Goal: Communication & Community: Participate in discussion

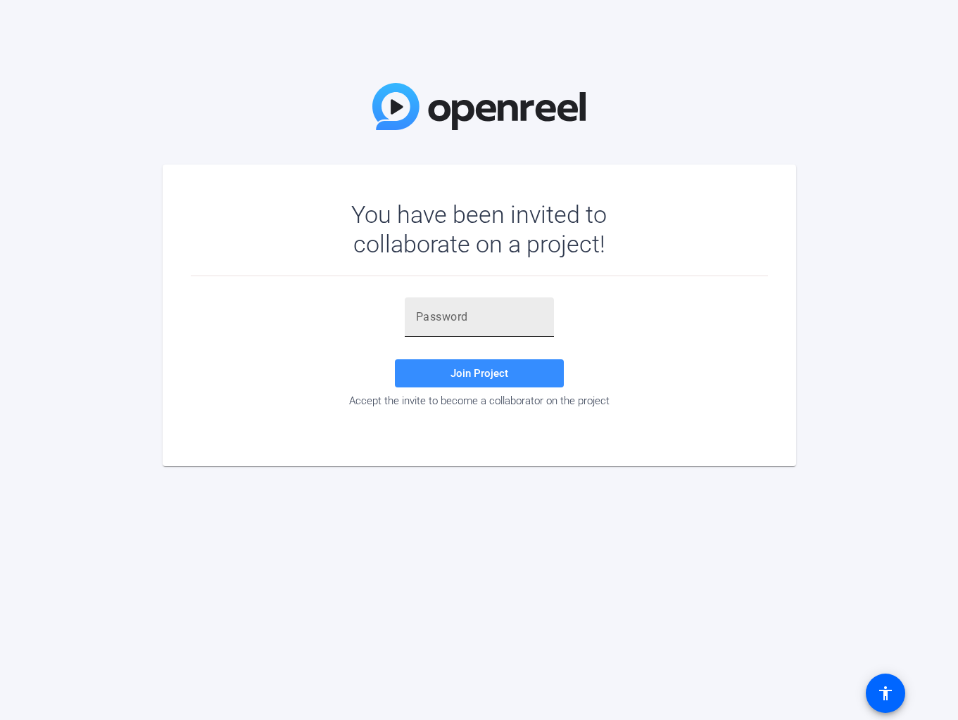
click at [462, 320] on input "text" at bounding box center [479, 317] width 127 height 17
paste input "&yw}J_"
type input "&yw}J_"
click at [497, 367] on span "Join Project" at bounding box center [479, 373] width 58 height 13
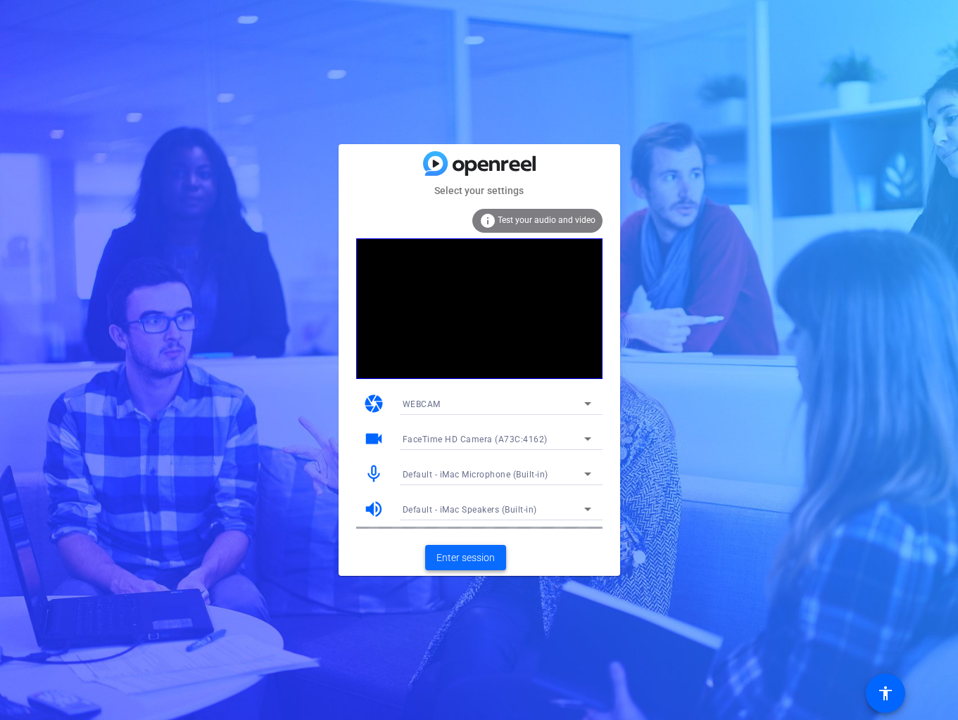
click at [477, 561] on span "Enter session" at bounding box center [465, 558] width 58 height 15
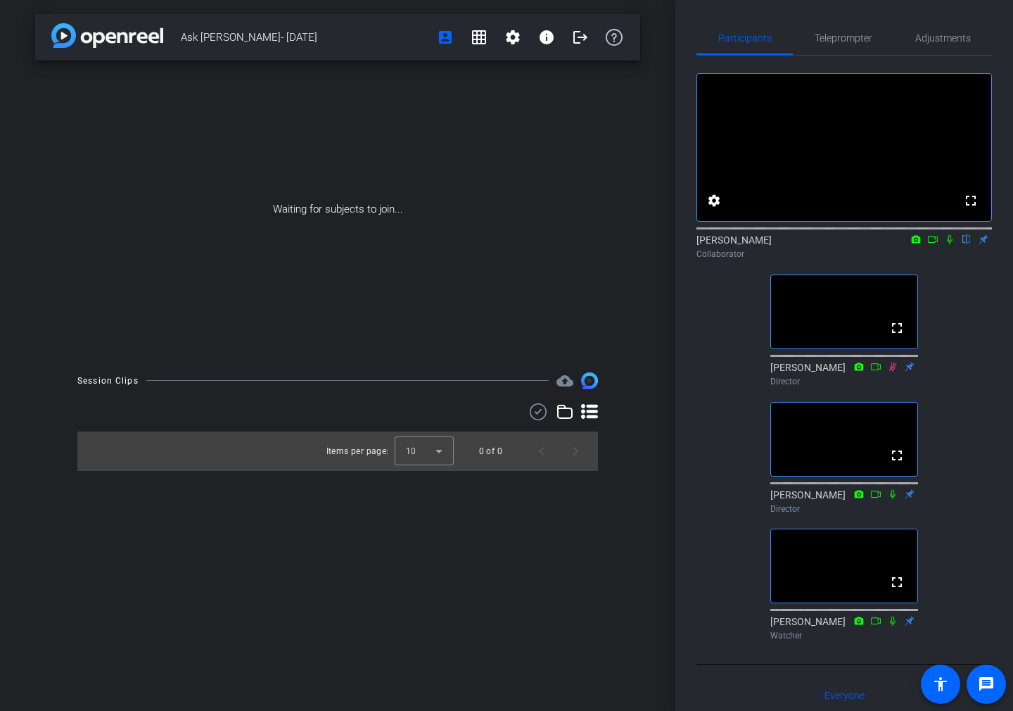
click at [521, 564] on div "Ask [PERSON_NAME]- [DATE] account_box grid_on settings info logout Waiting for …" at bounding box center [337, 355] width 675 height 711
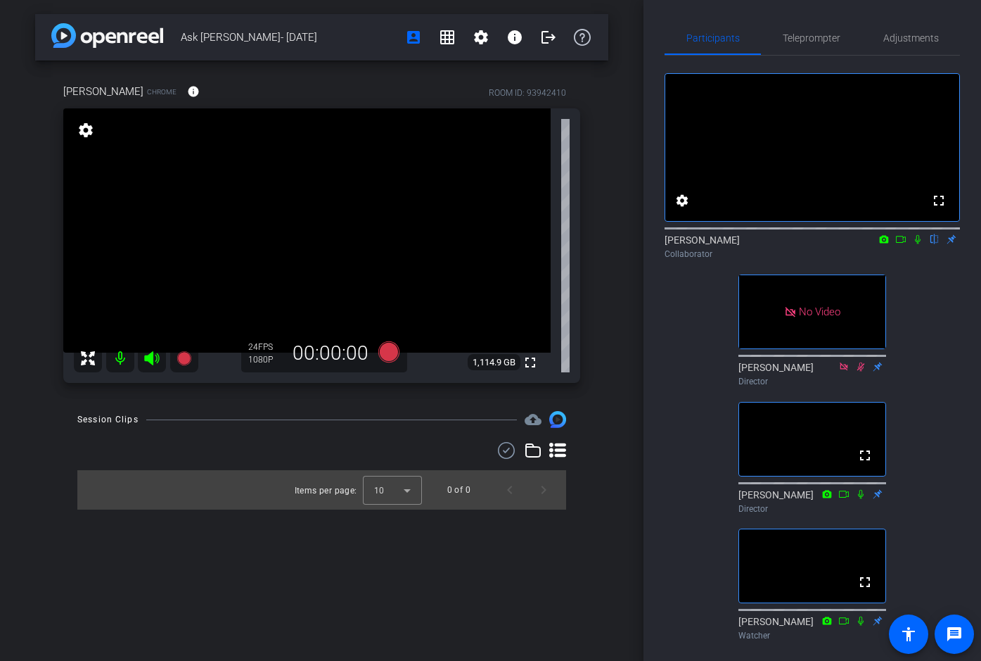
click at [918, 244] on icon at bounding box center [918, 239] width 6 height 9
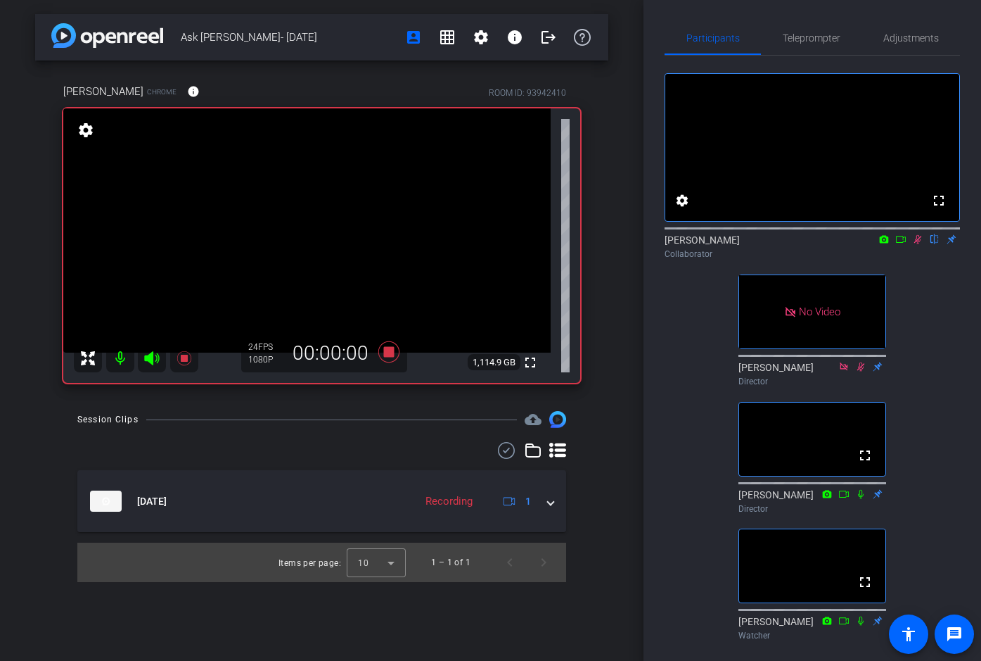
click at [903, 244] on icon at bounding box center [901, 239] width 11 height 10
click at [919, 243] on icon at bounding box center [918, 239] width 8 height 8
click at [903, 244] on icon at bounding box center [901, 239] width 11 height 10
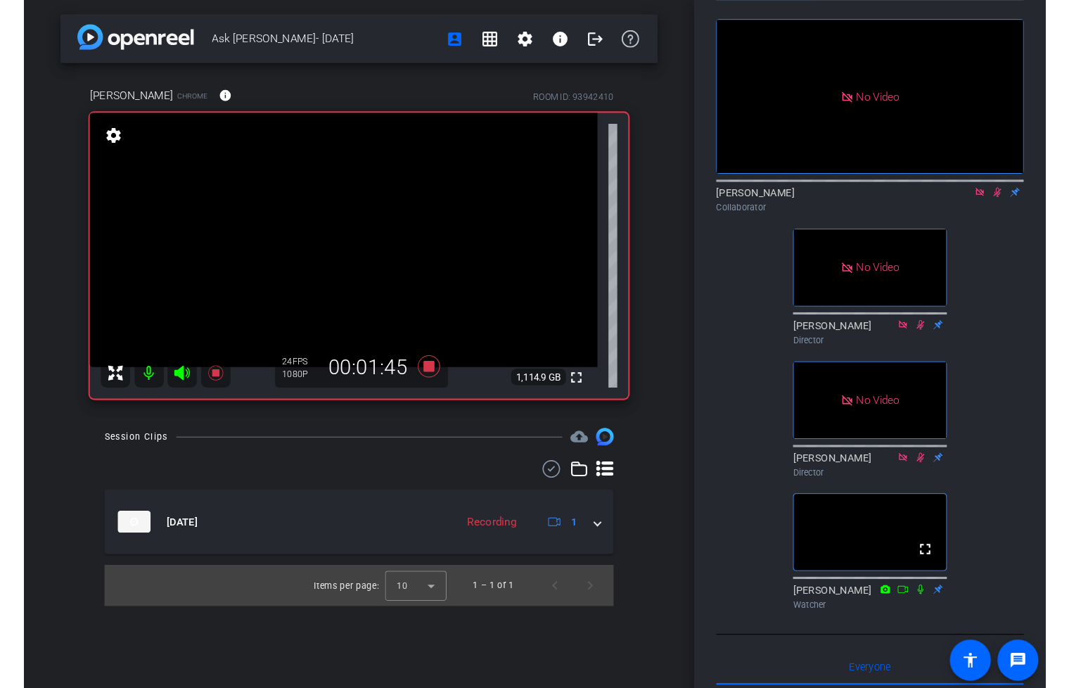
scroll to position [62, 0]
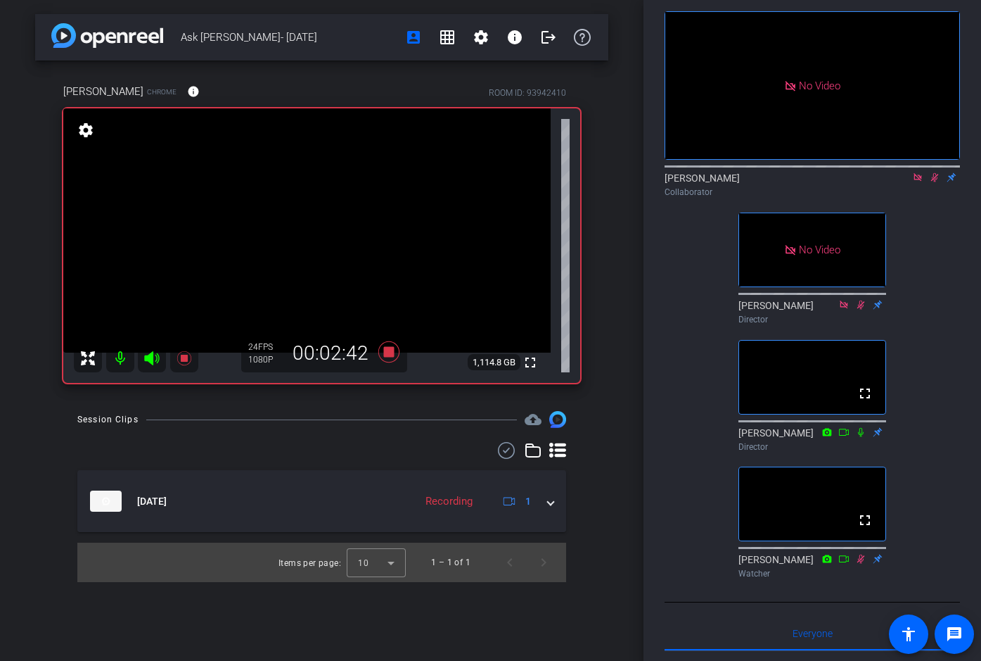
click at [921, 181] on icon at bounding box center [918, 177] width 8 height 8
click at [904, 181] on icon at bounding box center [901, 177] width 10 height 7
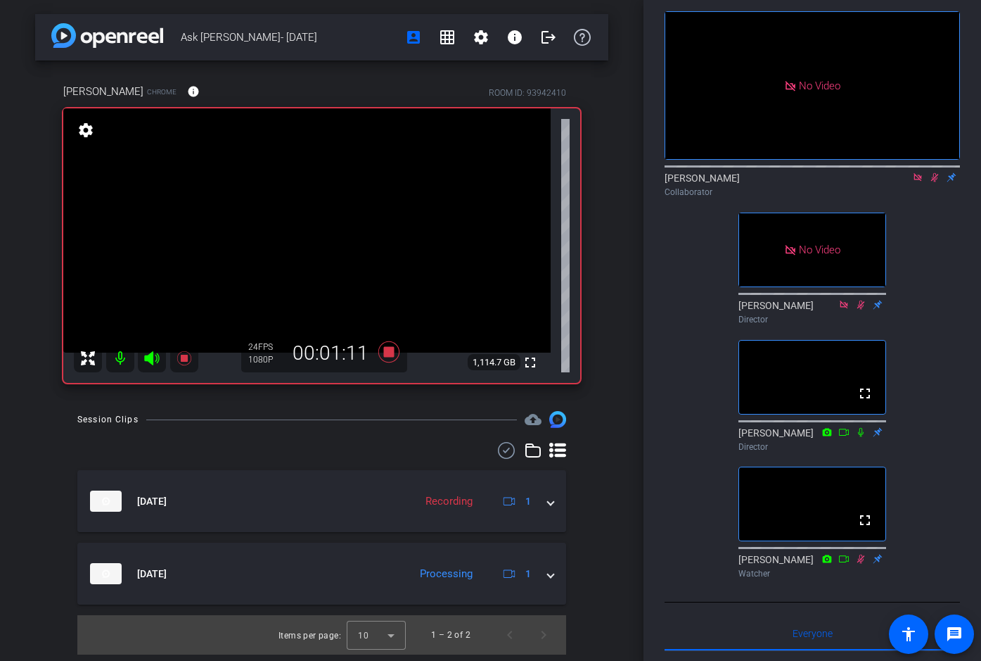
click at [915, 181] on icon at bounding box center [918, 177] width 8 height 8
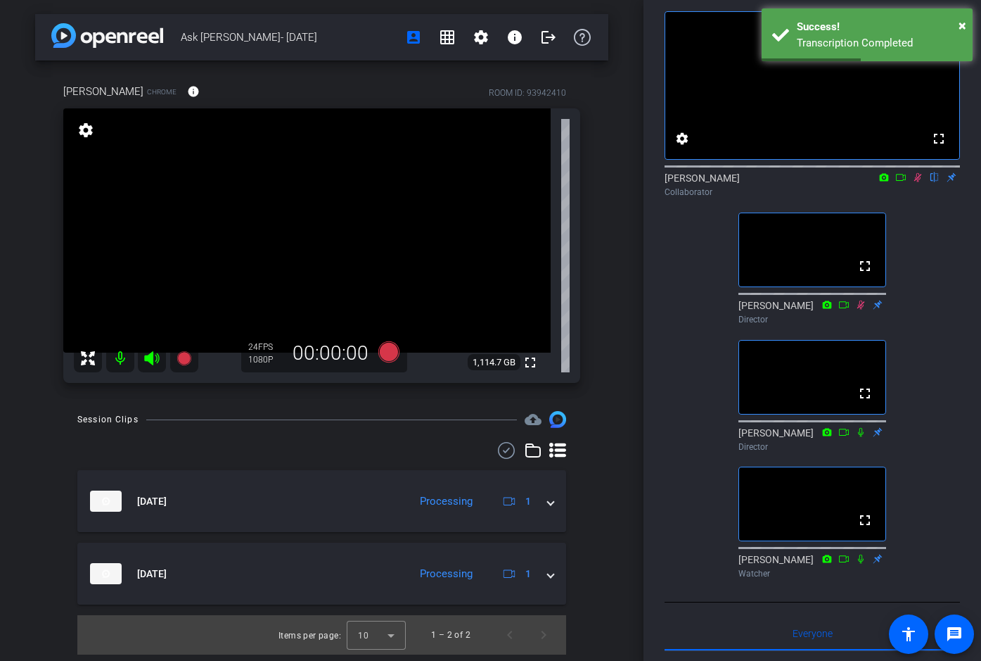
click at [915, 182] on icon at bounding box center [919, 177] width 8 height 9
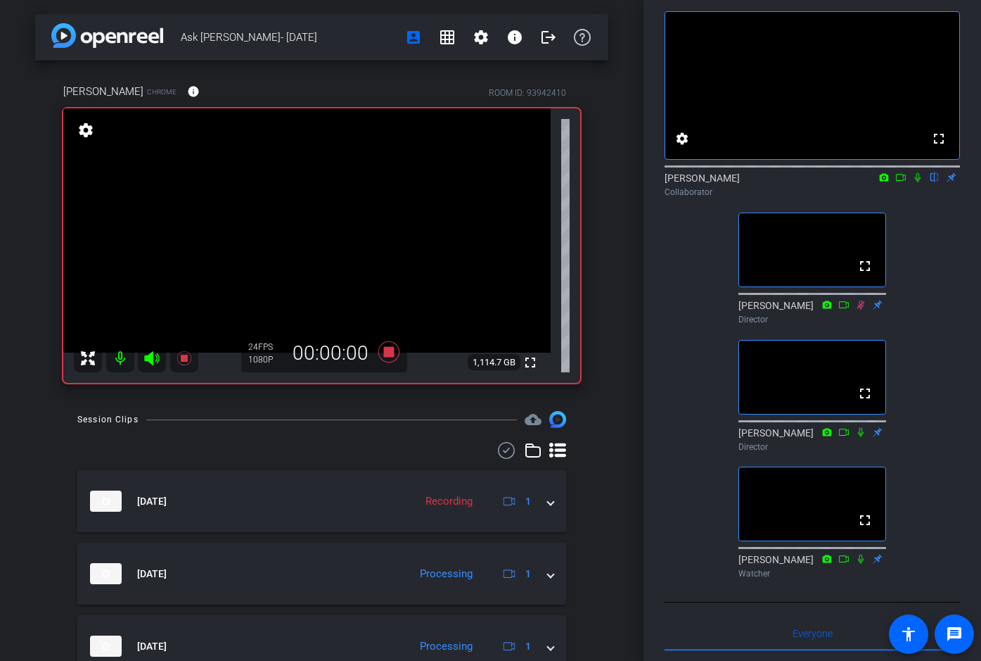
click at [916, 182] on icon at bounding box center [917, 177] width 11 height 10
click at [898, 182] on icon at bounding box center [901, 177] width 11 height 10
click at [919, 181] on icon at bounding box center [918, 177] width 8 height 8
click at [917, 182] on icon at bounding box center [919, 177] width 8 height 9
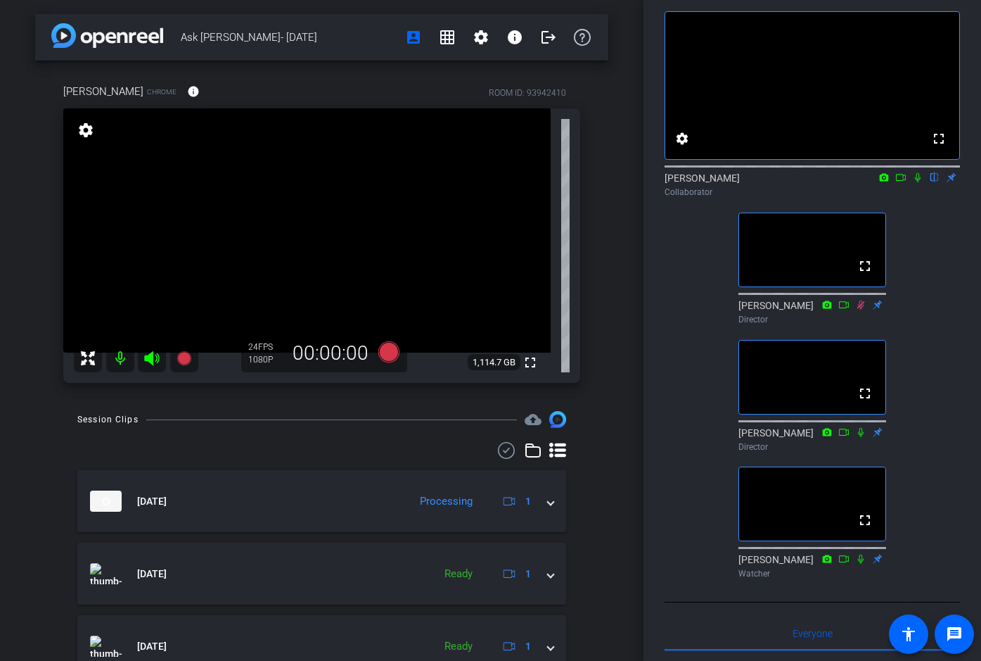
click at [917, 182] on icon at bounding box center [918, 177] width 6 height 9
click at [917, 182] on icon at bounding box center [919, 177] width 8 height 9
click at [918, 182] on icon at bounding box center [917, 177] width 11 height 10
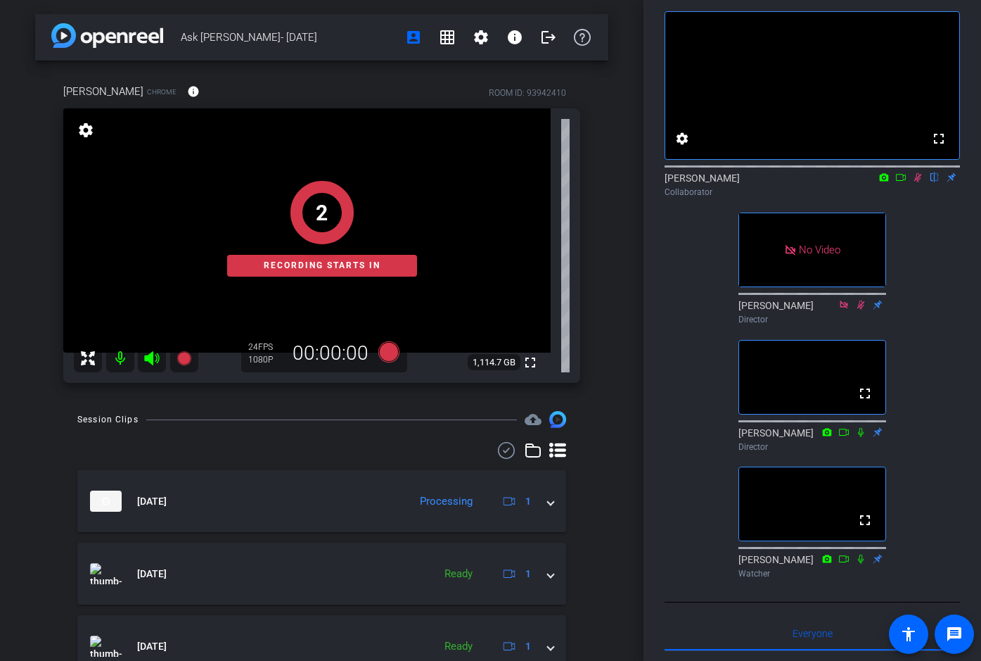
click at [899, 182] on icon at bounding box center [901, 177] width 11 height 10
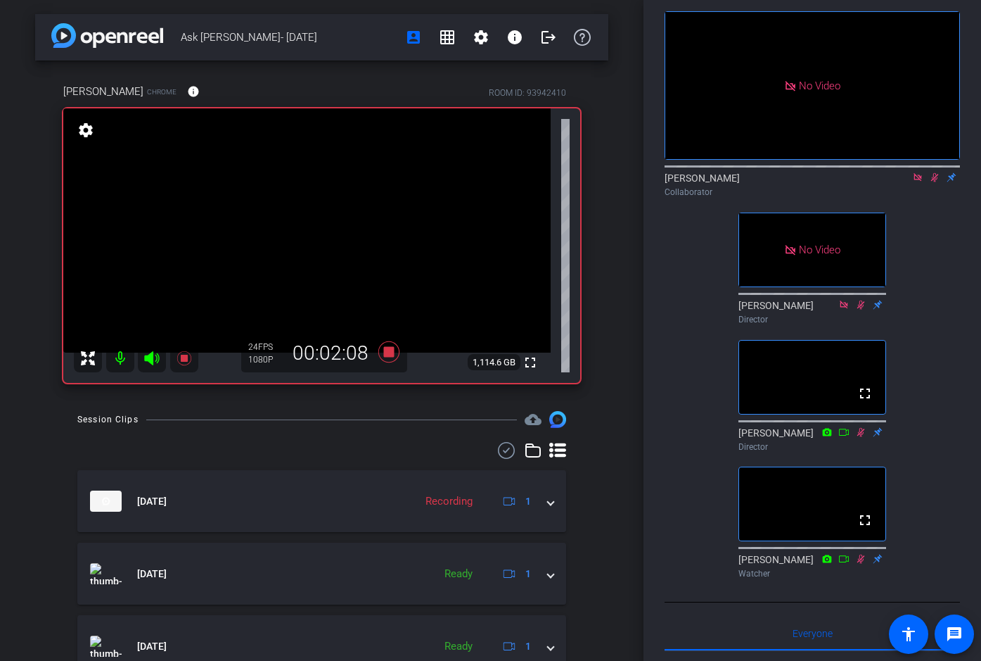
click at [915, 181] on icon at bounding box center [918, 177] width 8 height 8
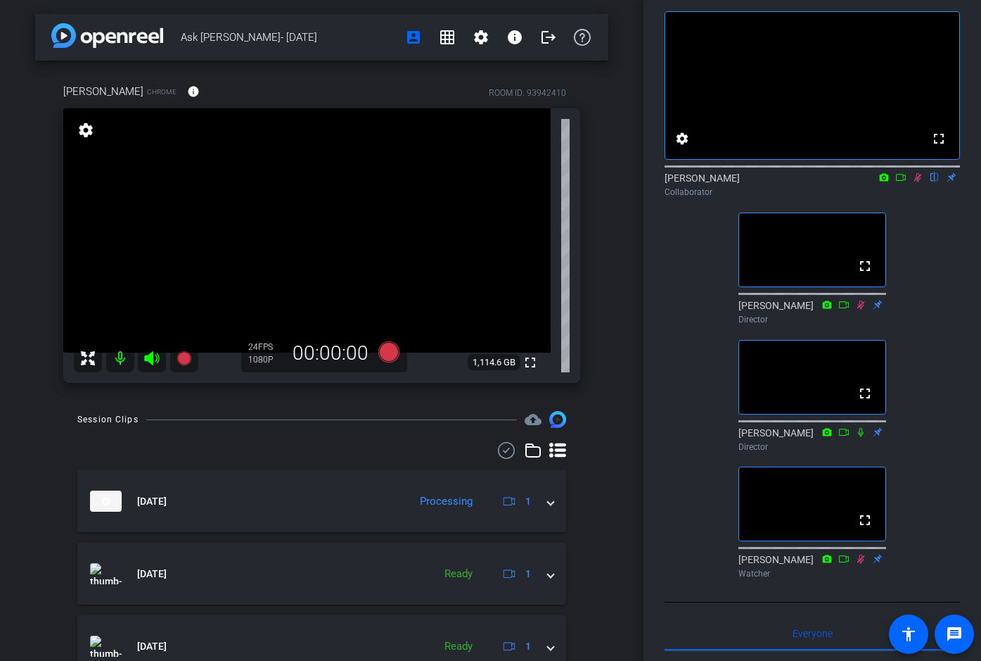
click at [917, 182] on icon at bounding box center [919, 177] width 8 height 9
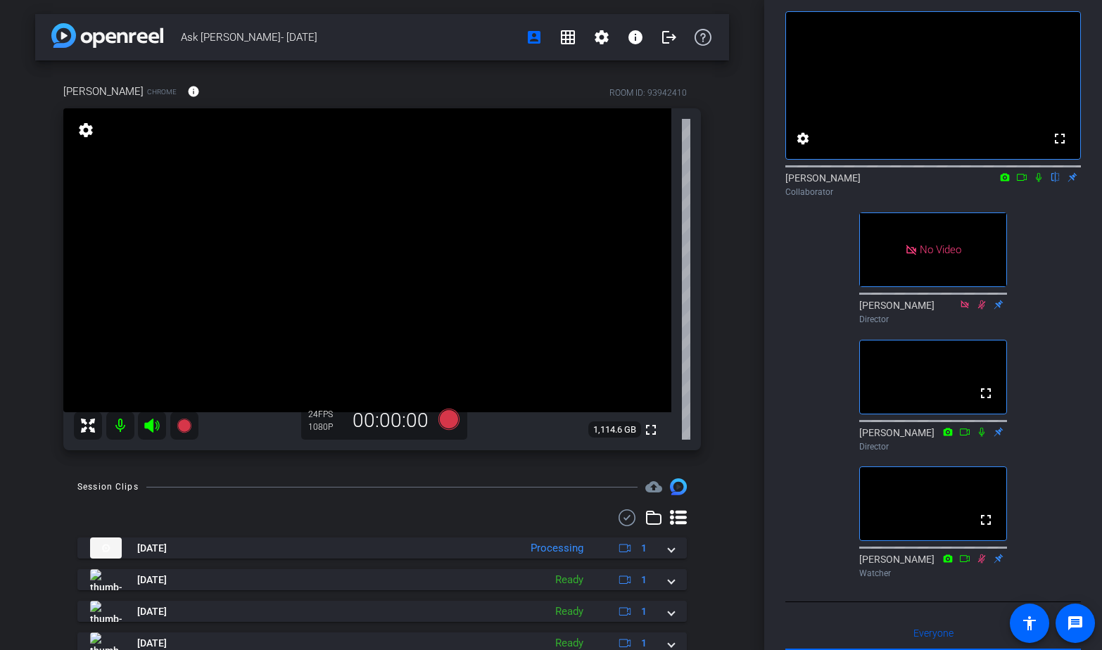
click at [957, 182] on icon at bounding box center [1039, 177] width 6 height 9
click at [957, 184] on mat-icon at bounding box center [1021, 177] width 17 height 13
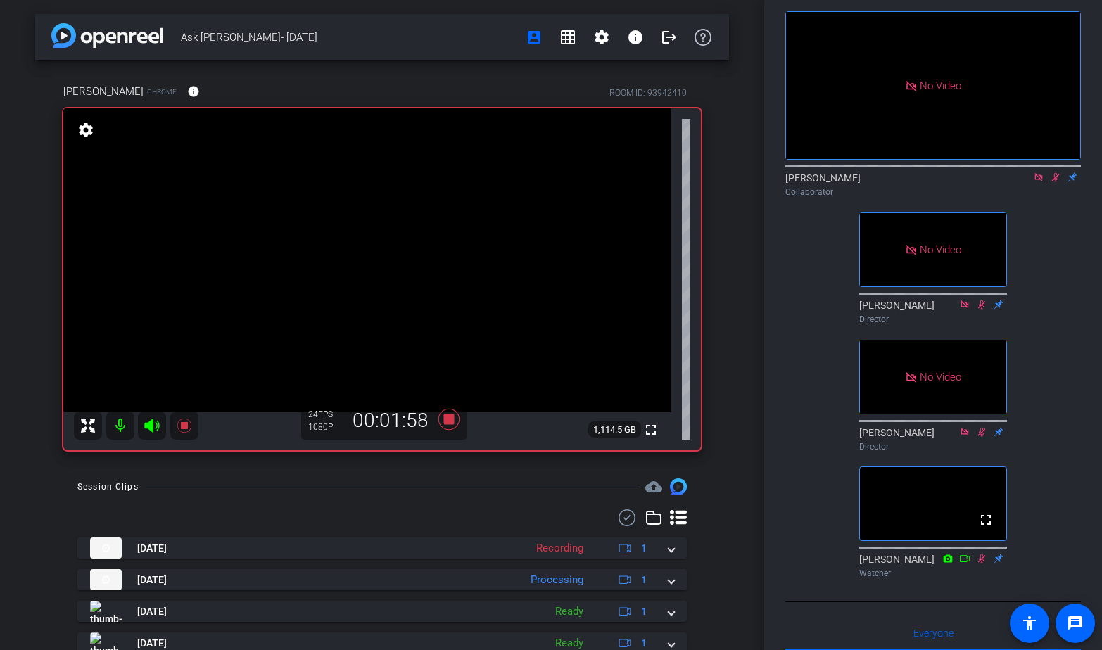
click at [957, 181] on icon at bounding box center [1038, 177] width 8 height 8
click at [957, 182] on icon at bounding box center [1039, 177] width 8 height 9
